Goal: Obtain resource: Download file/media

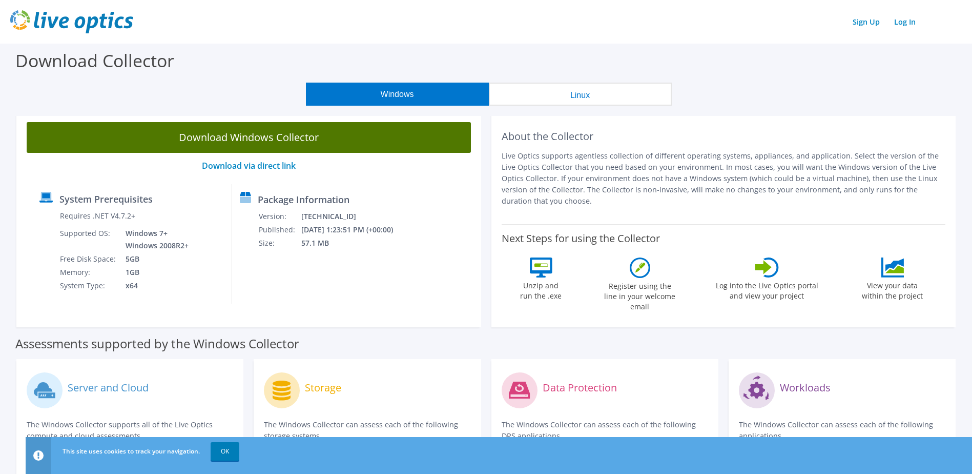
click at [280, 138] on link "Download Windows Collector" at bounding box center [249, 137] width 444 height 31
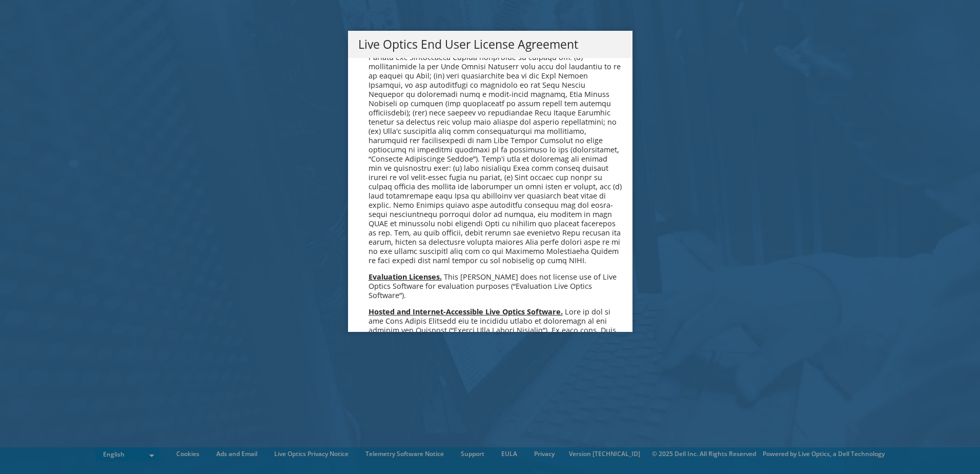
scroll to position [3875, 0]
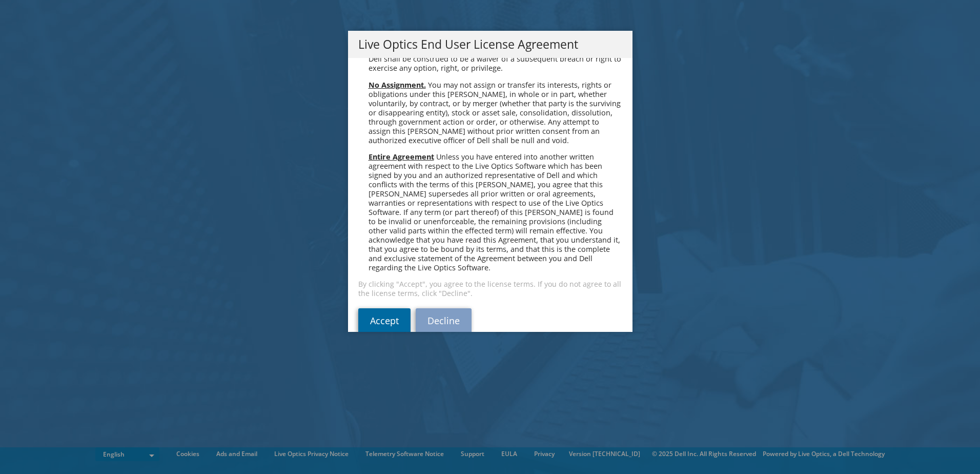
click at [377, 308] on link "Accept" at bounding box center [384, 320] width 52 height 25
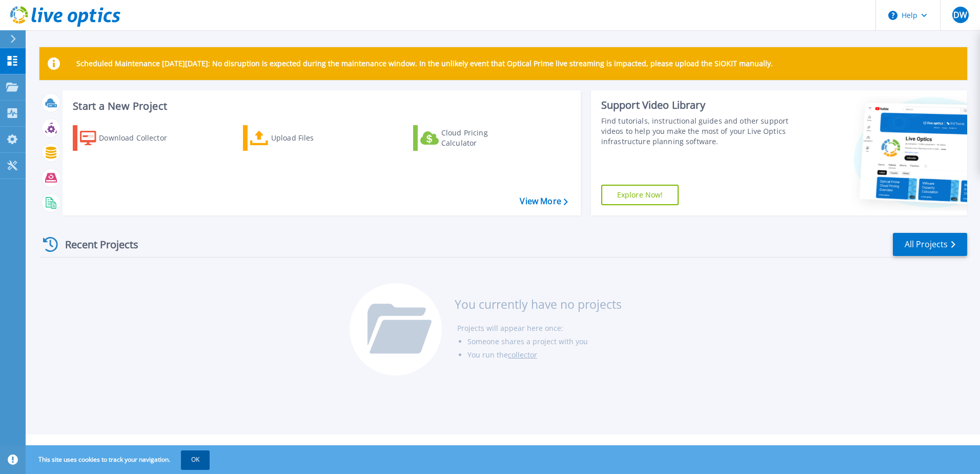
click at [200, 462] on button "OK" at bounding box center [195, 459] width 29 height 18
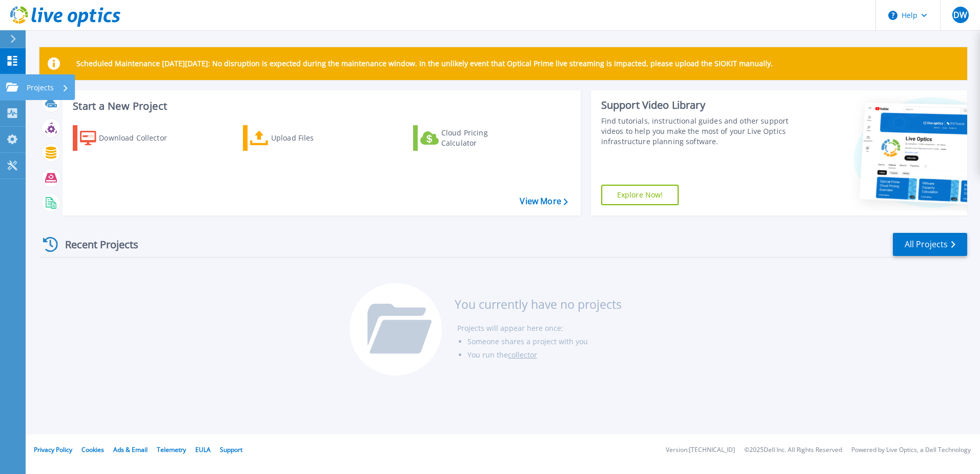
click at [14, 87] on icon at bounding box center [12, 87] width 12 height 9
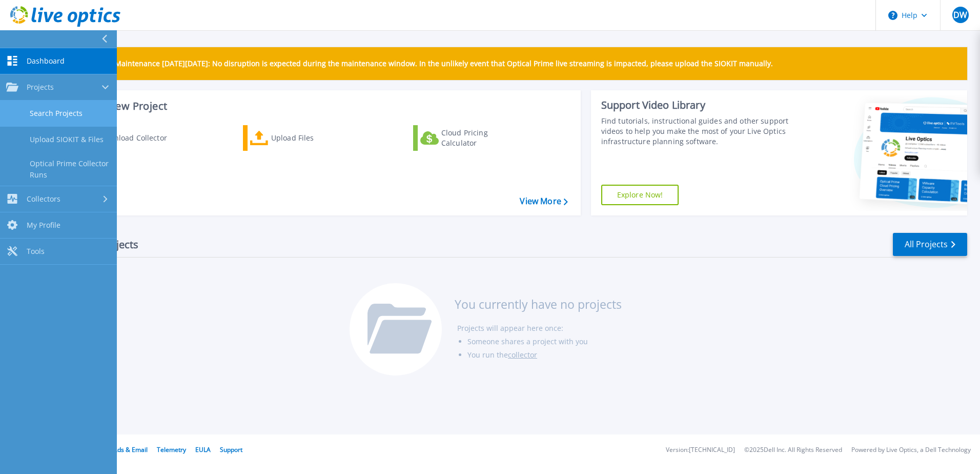
click at [50, 119] on link "Search Projects" at bounding box center [58, 113] width 117 height 26
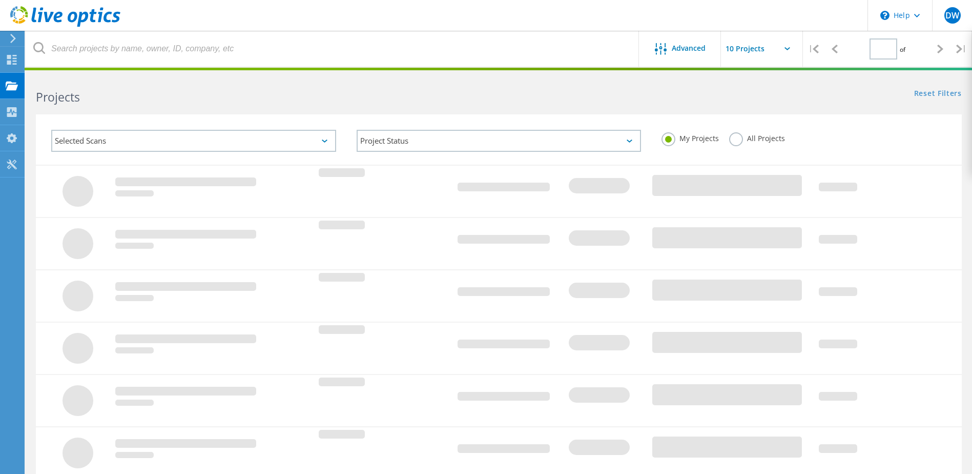
type input "1"
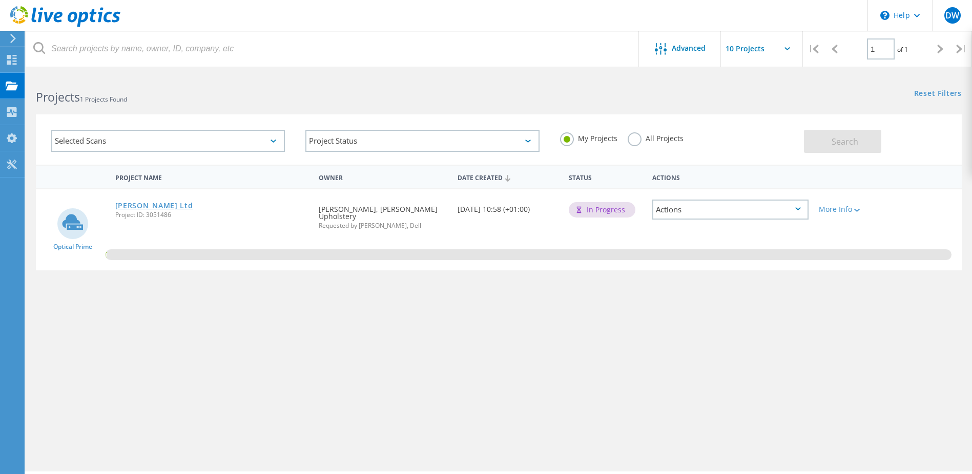
click at [129, 204] on link "Lebus Ltd" at bounding box center [154, 205] width 78 height 7
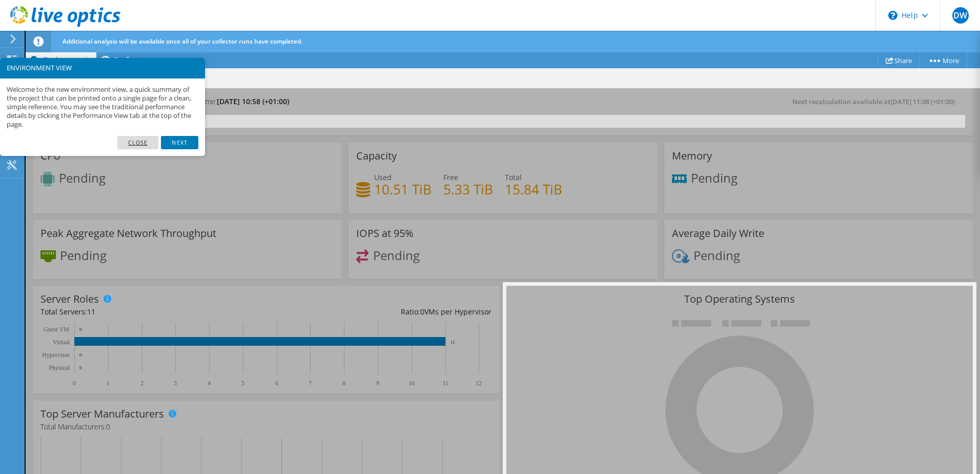
click at [140, 140] on link "Close" at bounding box center [138, 142] width 42 height 13
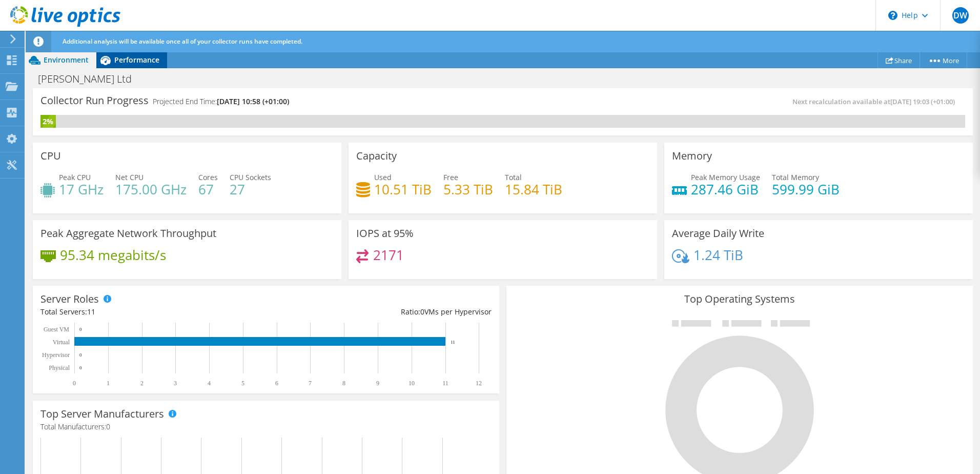
click at [130, 60] on span "Performance" at bounding box center [136, 60] width 45 height 10
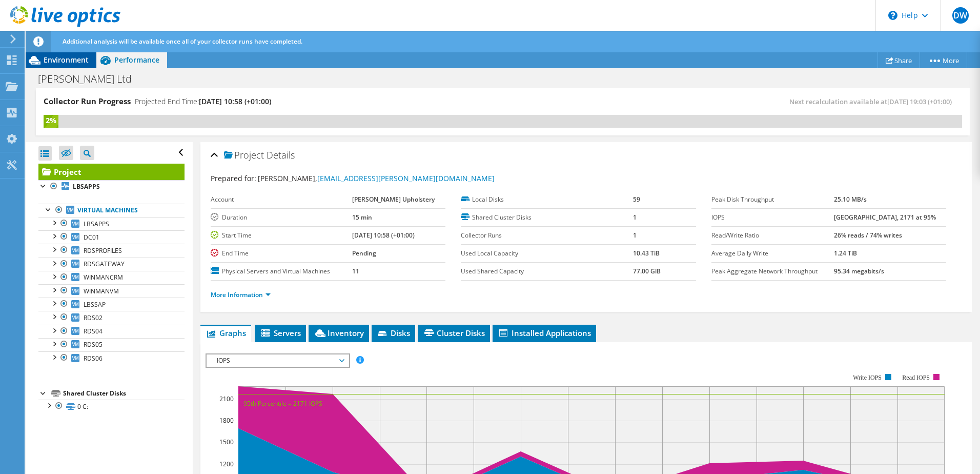
click at [60, 59] on span "Environment" at bounding box center [66, 60] width 45 height 10
